Goal: Information Seeking & Learning: Learn about a topic

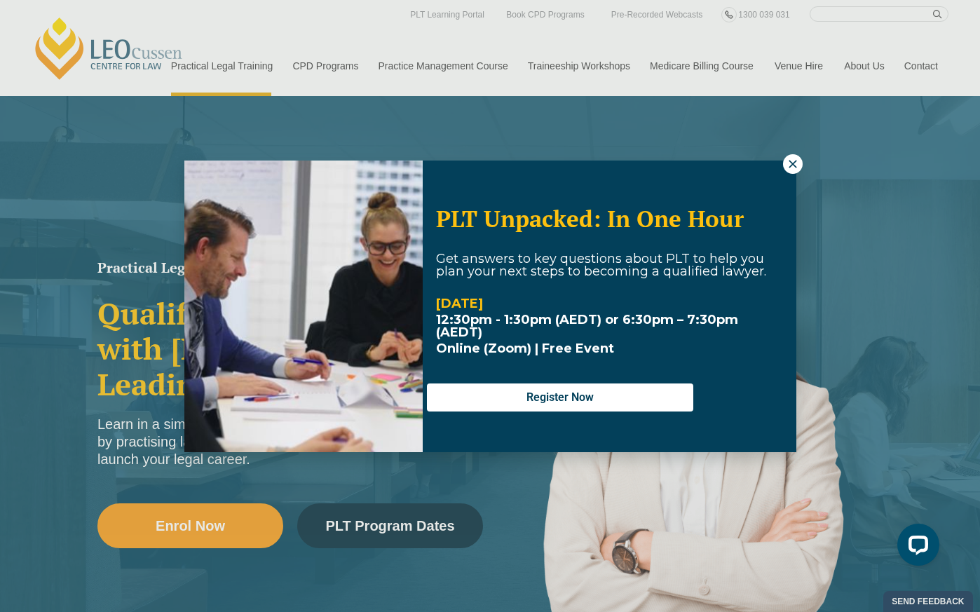
click at [796, 168] on icon at bounding box center [792, 164] width 13 height 13
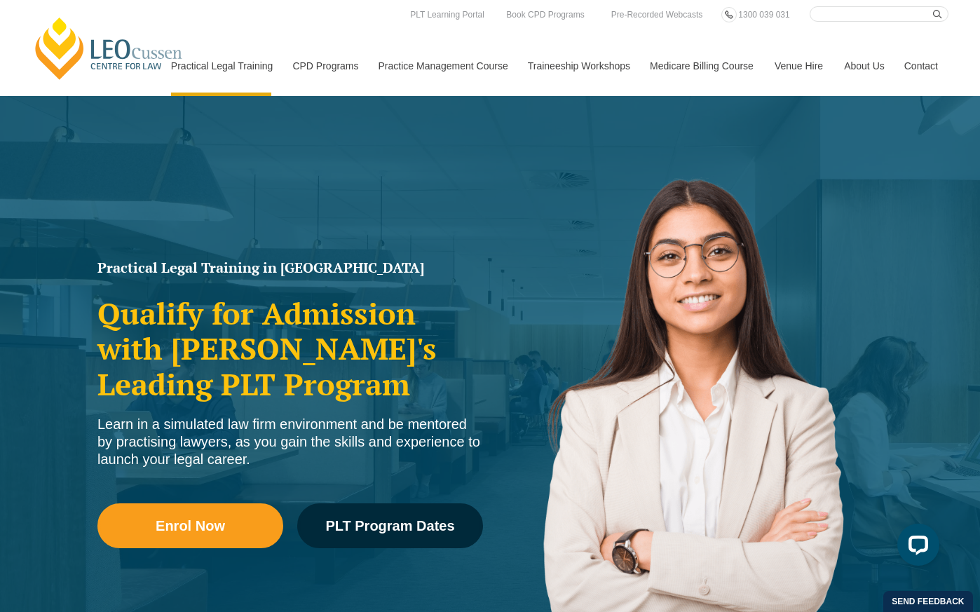
click at [285, 385] on h2 "Qualify for Admission with Victoria's Leading PLT Program" at bounding box center [290, 349] width 386 height 106
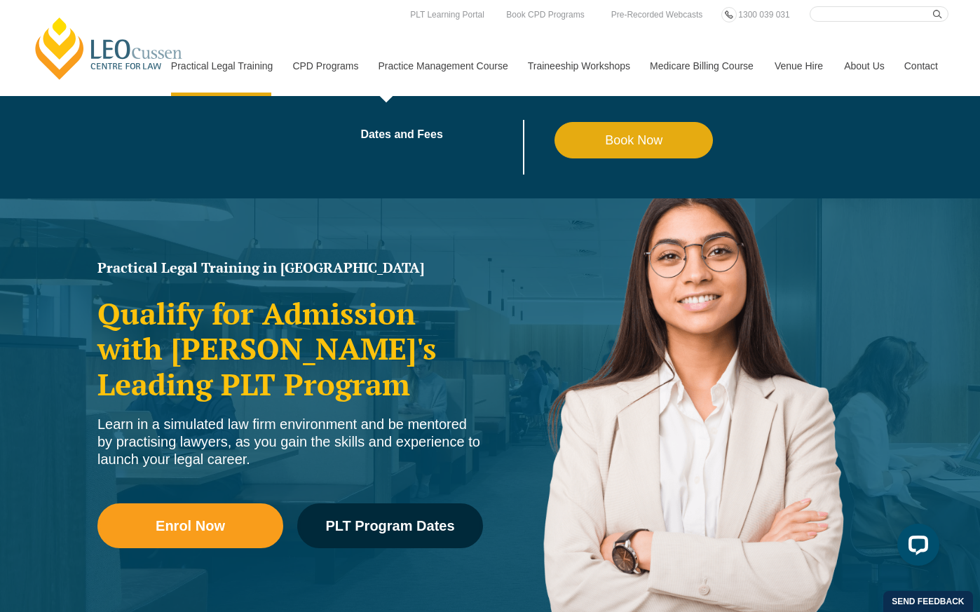
click at [451, 95] on link "Practice Management Course" at bounding box center [442, 66] width 149 height 60
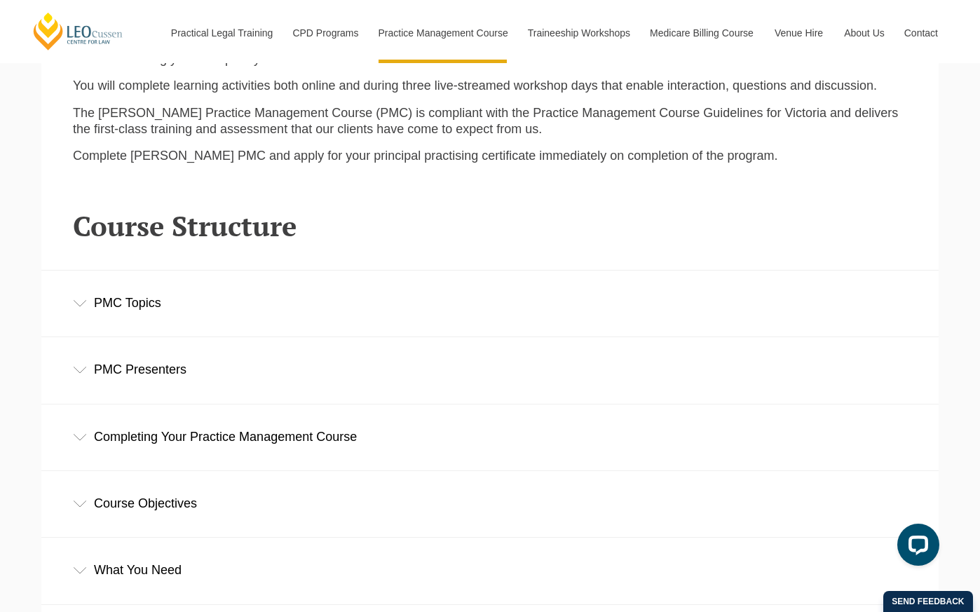
scroll to position [1753, 0]
click at [193, 289] on div "PMC Topics" at bounding box center [489, 303] width 897 height 65
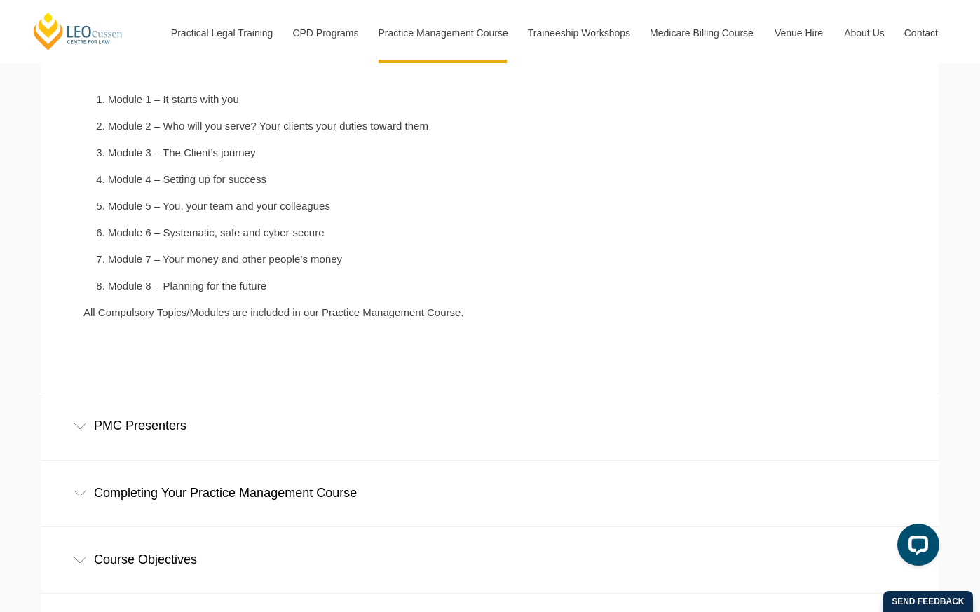
scroll to position [2038, 0]
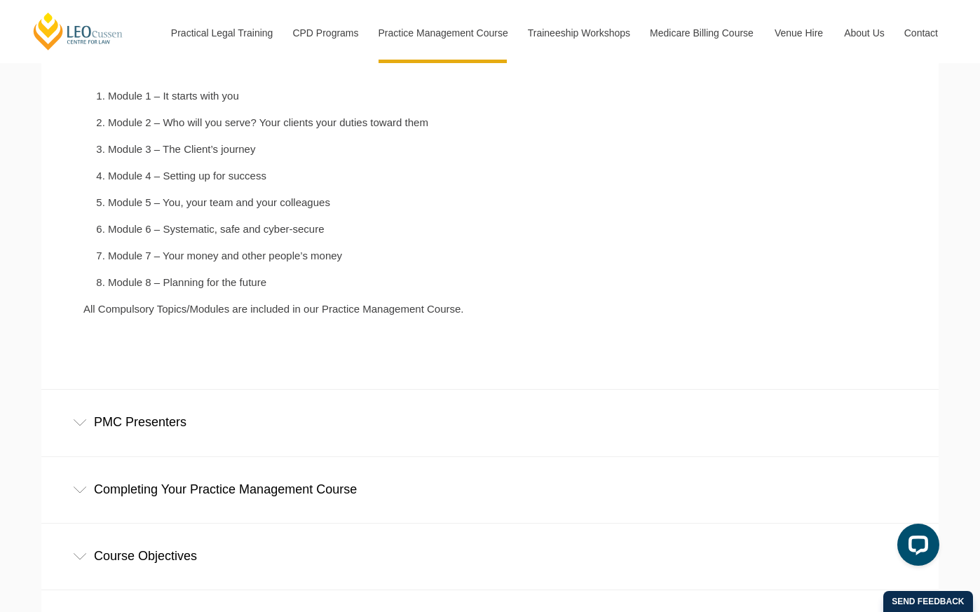
click at [184, 437] on div "PMC Presenters" at bounding box center [489, 422] width 897 height 65
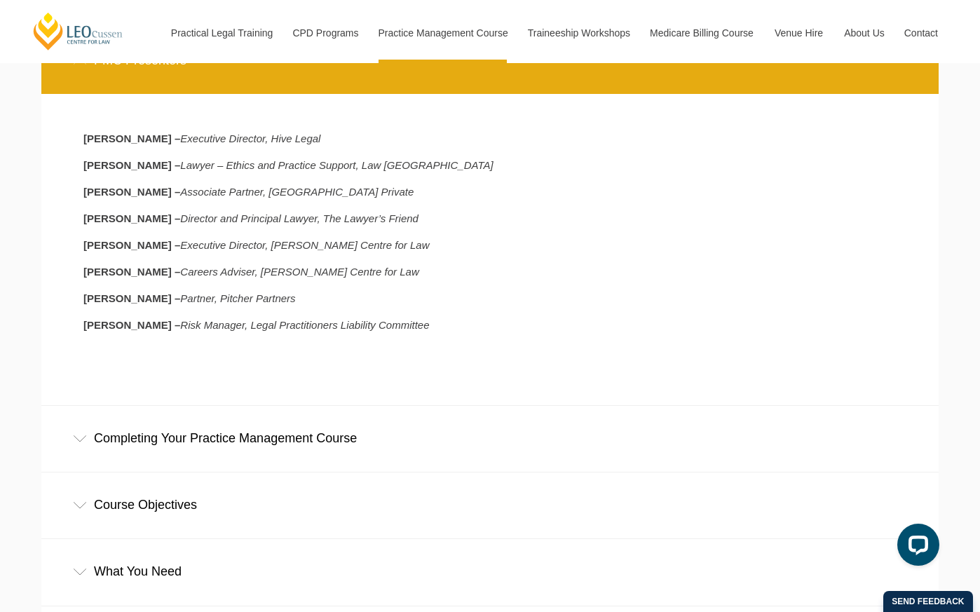
scroll to position [2402, 0]
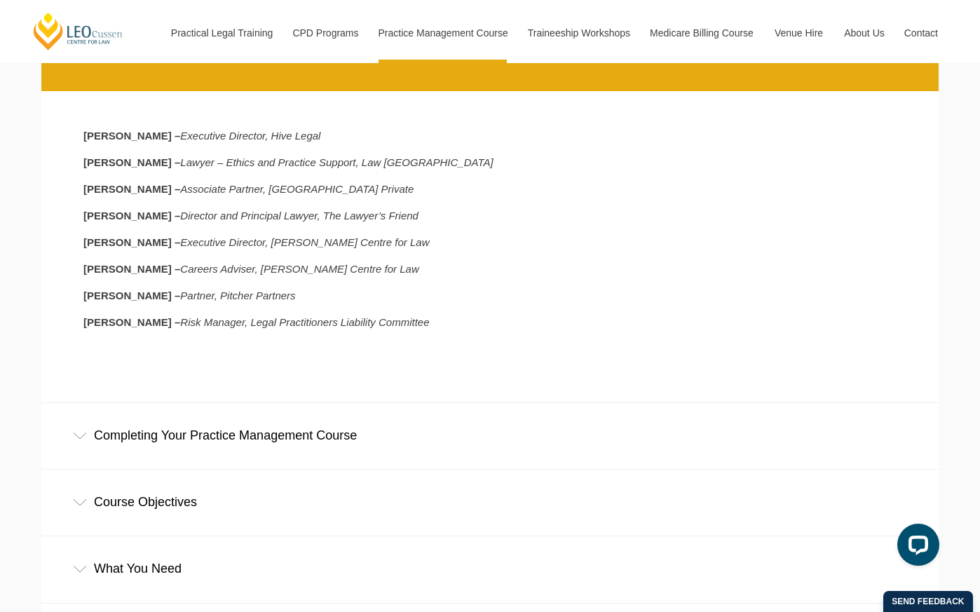
click at [242, 412] on div "Completing Your Practice Management Course" at bounding box center [489, 435] width 897 height 65
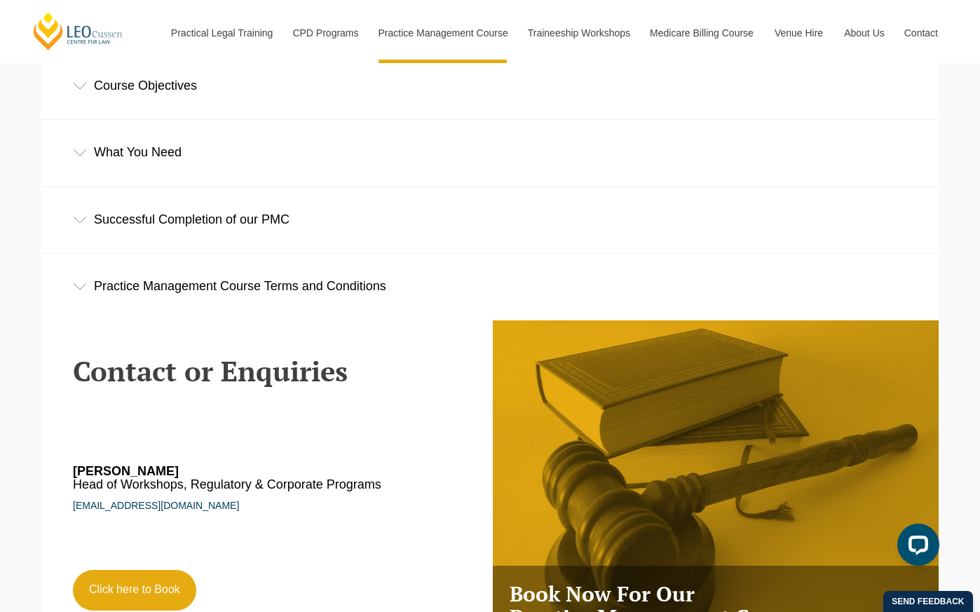
scroll to position [3458, 0]
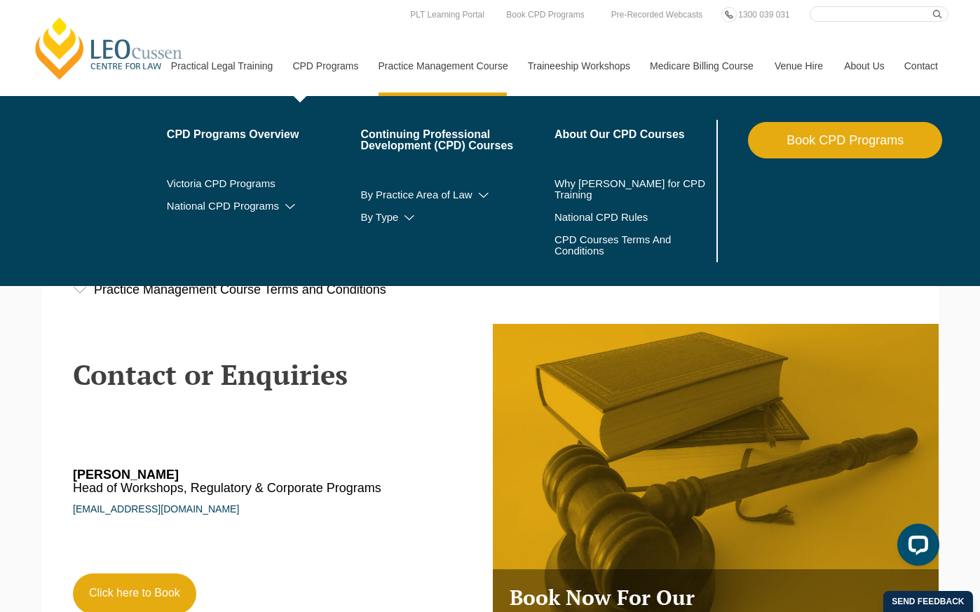
click at [307, 61] on link "CPD Programs" at bounding box center [325, 66] width 86 height 60
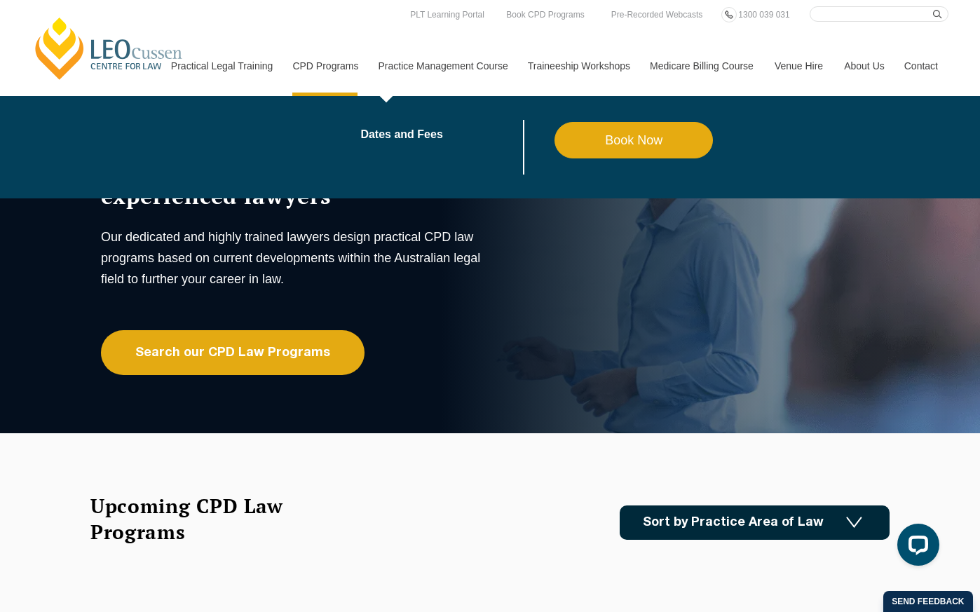
click at [460, 81] on link "Practice Management Course" at bounding box center [442, 66] width 149 height 60
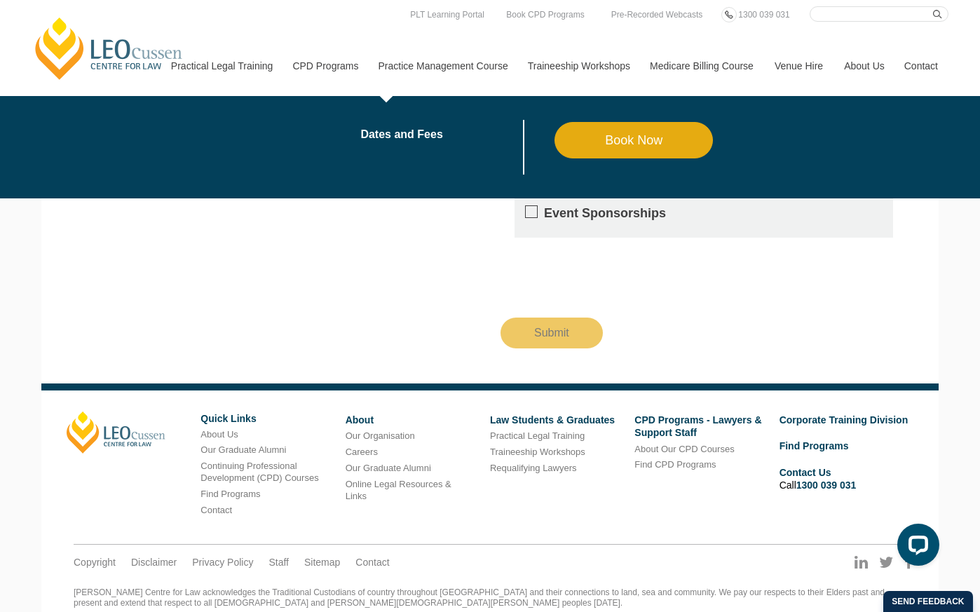
scroll to position [3156, 0]
